Goal: Task Accomplishment & Management: Complete application form

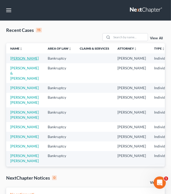
click at [29, 56] on link "[PERSON_NAME]" at bounding box center [24, 58] width 28 height 4
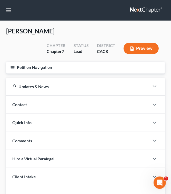
click at [15, 66] on button "Petition Navigation" at bounding box center [85, 68] width 159 height 12
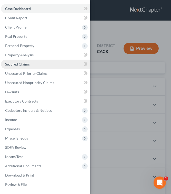
click at [34, 63] on link "Secured Claims" at bounding box center [45, 64] width 89 height 9
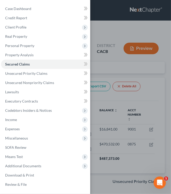
click at [120, 113] on div "Case Dashboard Payments Invoices Payments Payments Credit Report Client Profile" at bounding box center [85, 97] width 171 height 194
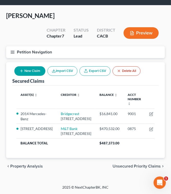
click at [36, 66] on button "New Claim" at bounding box center [29, 70] width 31 height 9
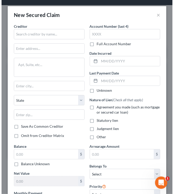
scroll to position [21, 0]
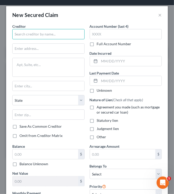
click at [48, 33] on input "text" at bounding box center [48, 34] width 72 height 10
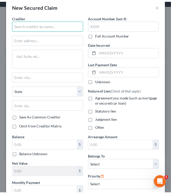
scroll to position [0, 0]
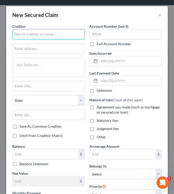
click at [74, 38] on input "text" at bounding box center [48, 34] width 72 height 10
click at [158, 14] on button "×" at bounding box center [160, 15] width 4 height 6
